Goal: Information Seeking & Learning: Learn about a topic

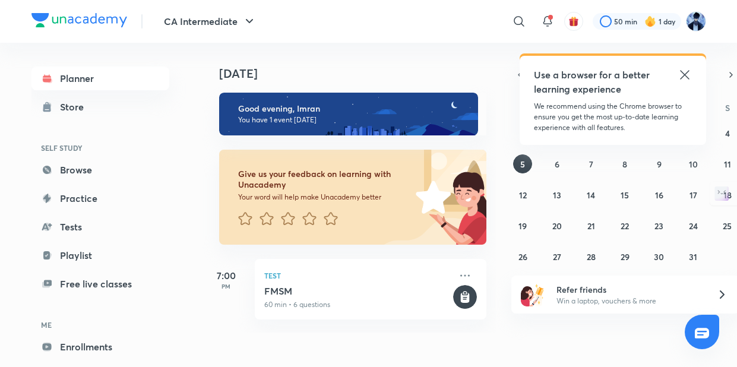
click at [680, 78] on icon at bounding box center [684, 74] width 9 height 9
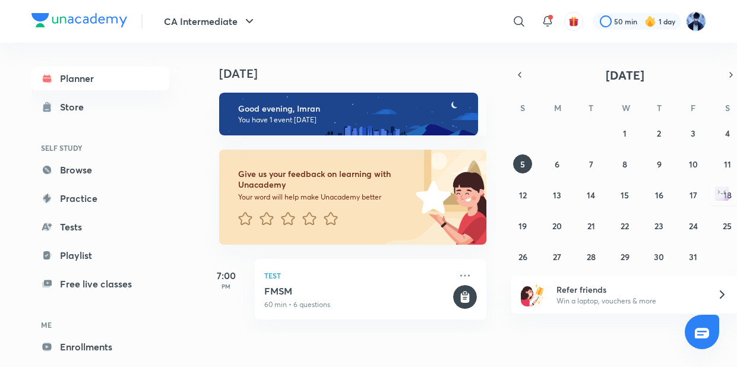
scroll to position [53, 0]
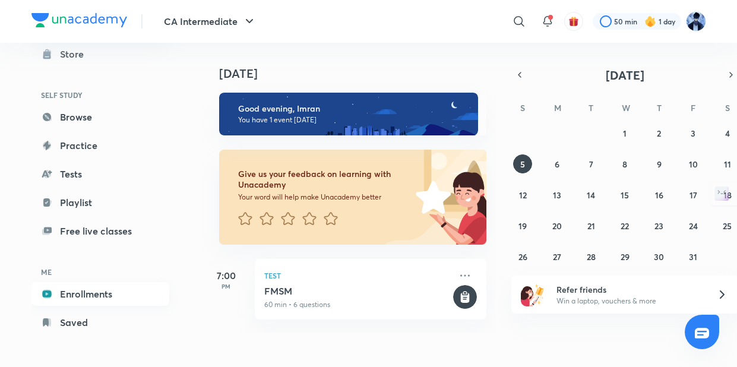
click at [96, 293] on link "Enrollments" at bounding box center [100, 294] width 138 height 24
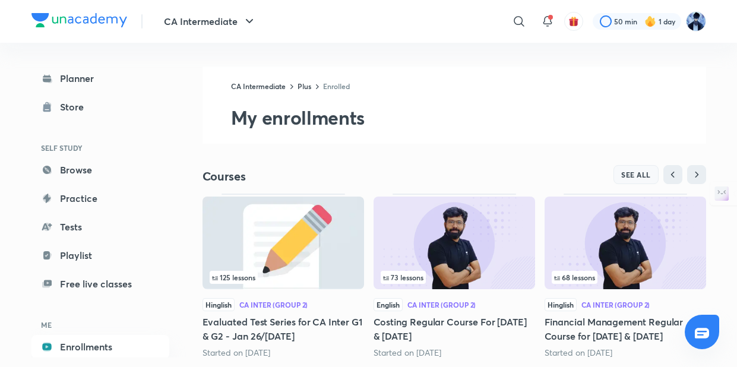
click at [624, 178] on span "SEE ALL" at bounding box center [636, 174] width 30 height 8
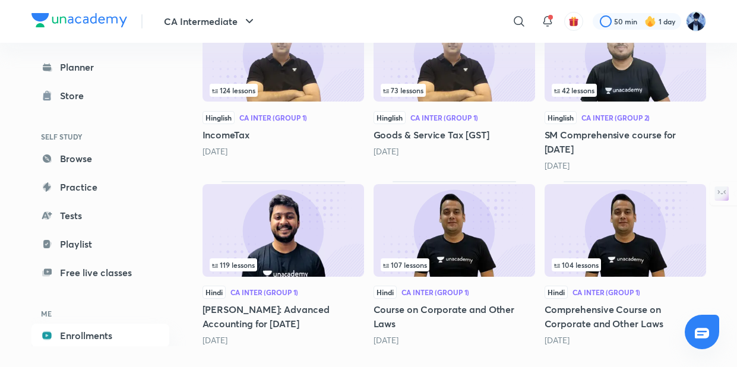
scroll to position [397, 0]
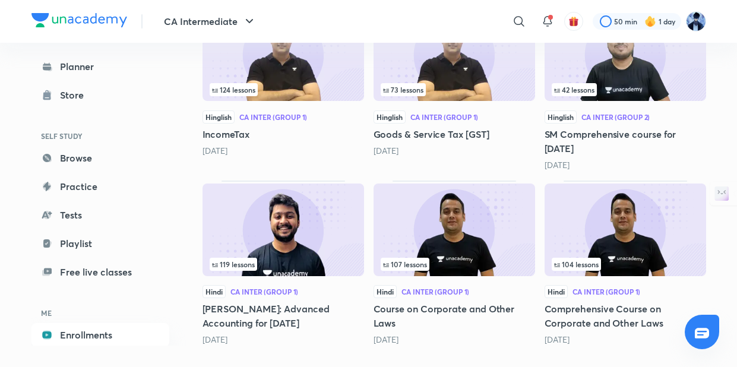
click at [322, 269] on div "119 lessons" at bounding box center [283, 264] width 147 height 13
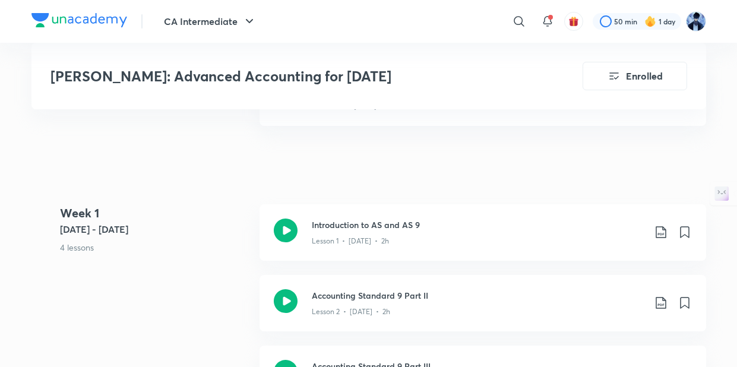
scroll to position [506, 0]
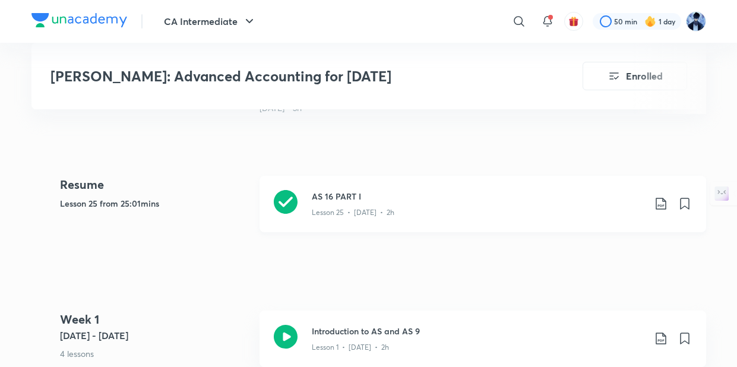
click at [284, 213] on div at bounding box center [286, 204] width 24 height 28
